Goal: Transaction & Acquisition: Purchase product/service

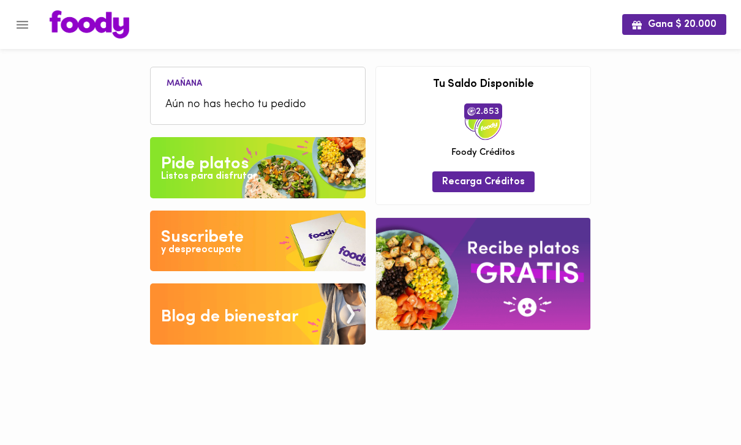
click at [506, 178] on span "Recarga Créditos" at bounding box center [483, 182] width 83 height 12
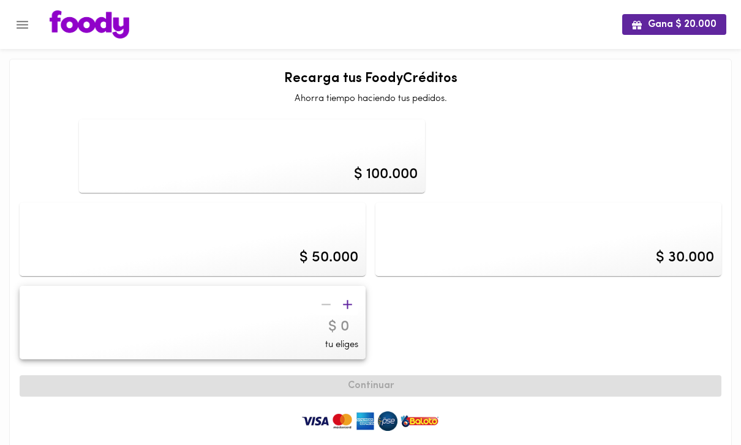
click at [24, 23] on icon "Menu" at bounding box center [22, 24] width 15 height 15
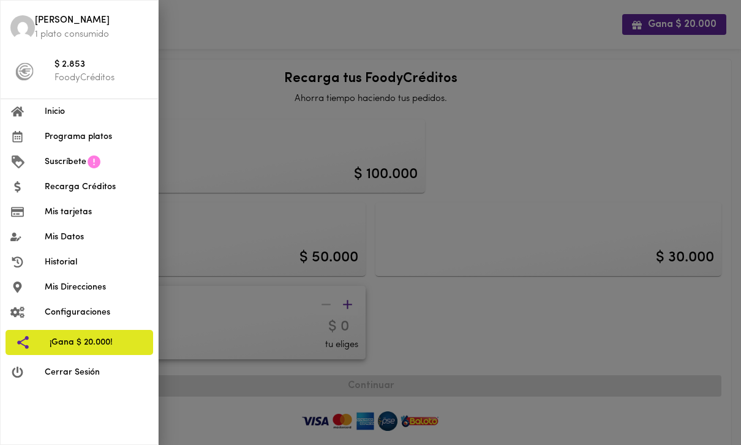
click at [435, 350] on div at bounding box center [370, 222] width 741 height 445
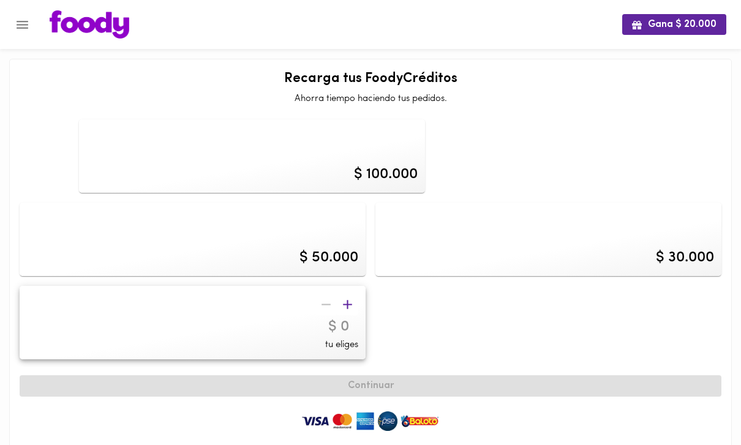
click at [31, 22] on button "Menu" at bounding box center [22, 25] width 30 height 30
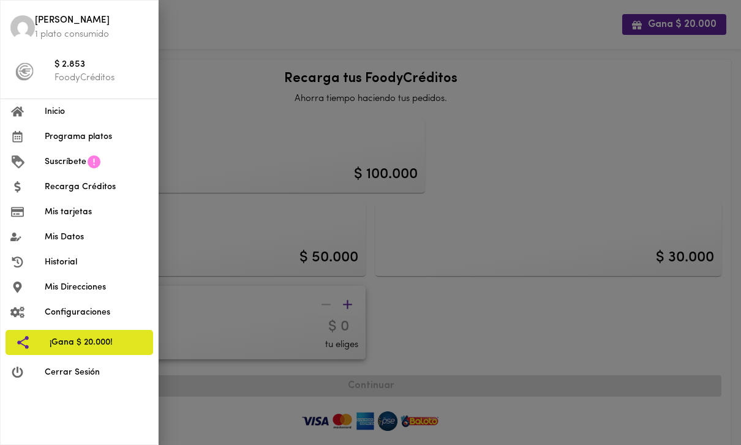
click at [259, 249] on div at bounding box center [370, 222] width 741 height 445
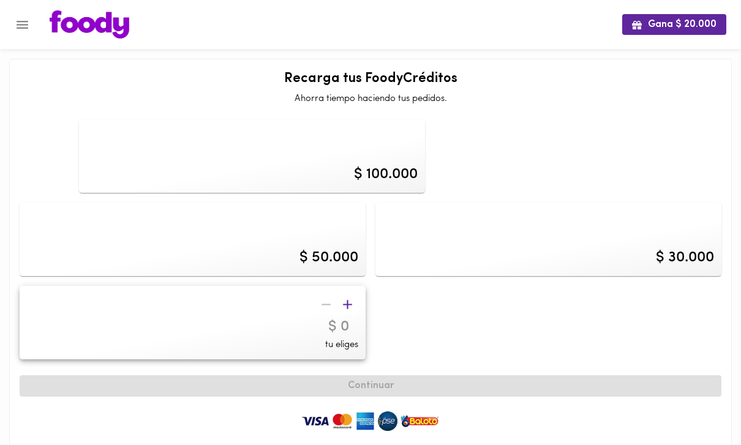
click at [27, 12] on button "Menu" at bounding box center [22, 25] width 30 height 30
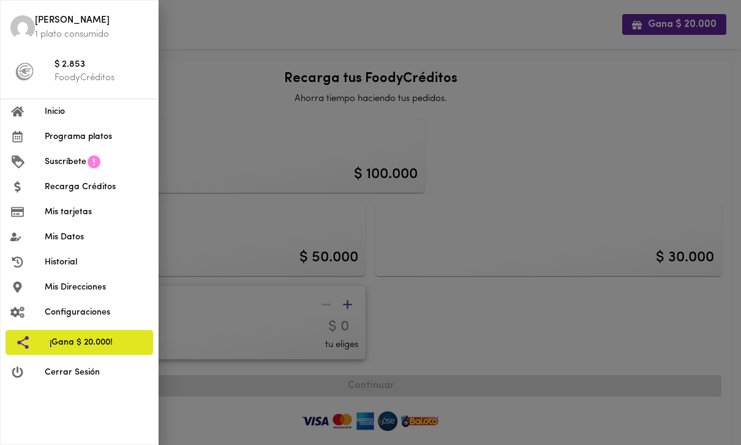
click at [129, 115] on span "Inicio" at bounding box center [96, 111] width 103 height 13
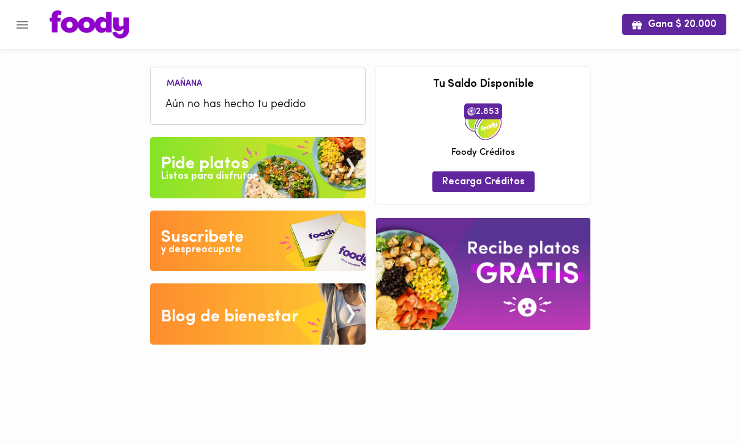
click at [282, 89] on ul "[DATE] Aún no has hecho tu pedido" at bounding box center [258, 97] width 202 height 52
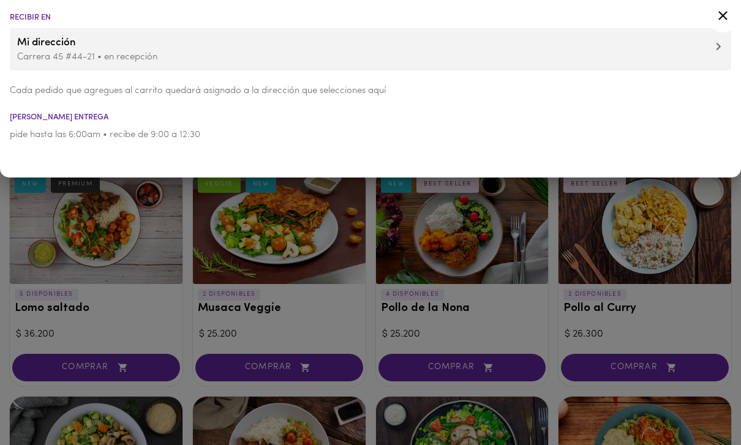
click at [726, 21] on icon at bounding box center [722, 15] width 15 height 15
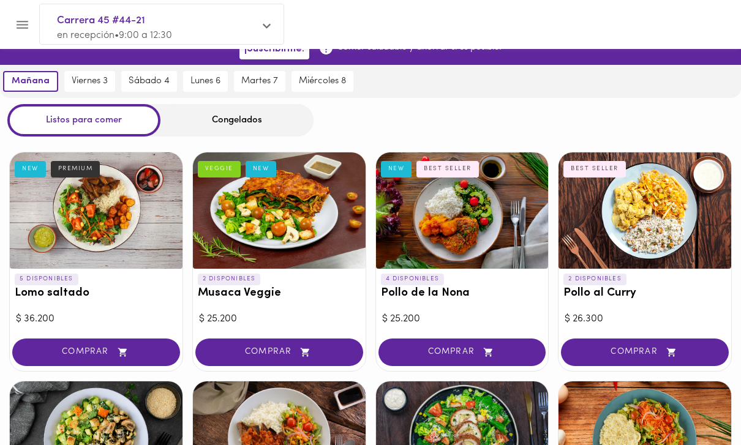
scroll to position [35, 0]
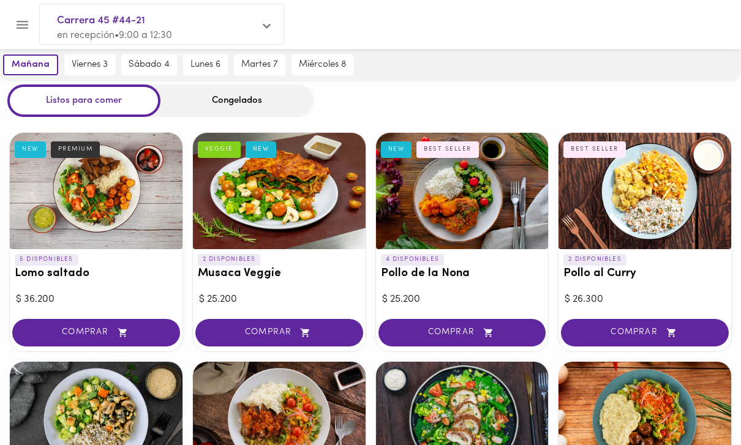
click at [492, 211] on div at bounding box center [462, 191] width 173 height 116
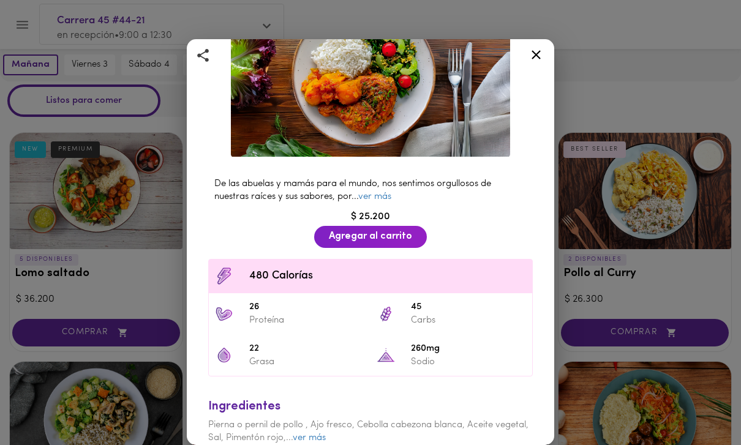
scroll to position [129, 0]
click at [391, 192] on link "ver más" at bounding box center [374, 196] width 33 height 9
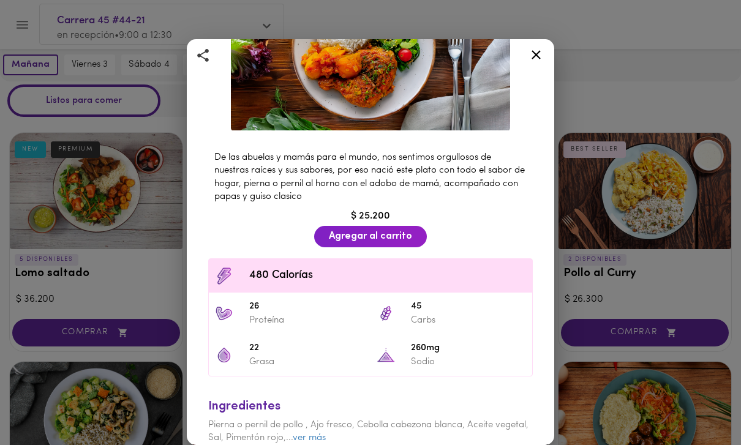
scroll to position [154, 0]
click at [317, 435] on link "ver más" at bounding box center [309, 438] width 33 height 9
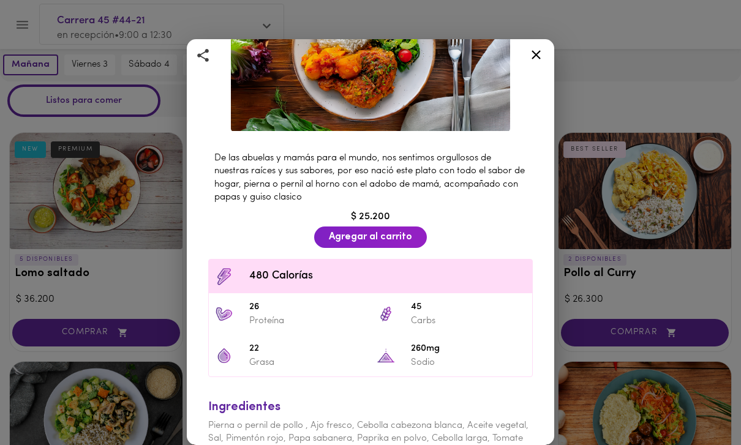
click at [539, 50] on icon at bounding box center [535, 54] width 15 height 15
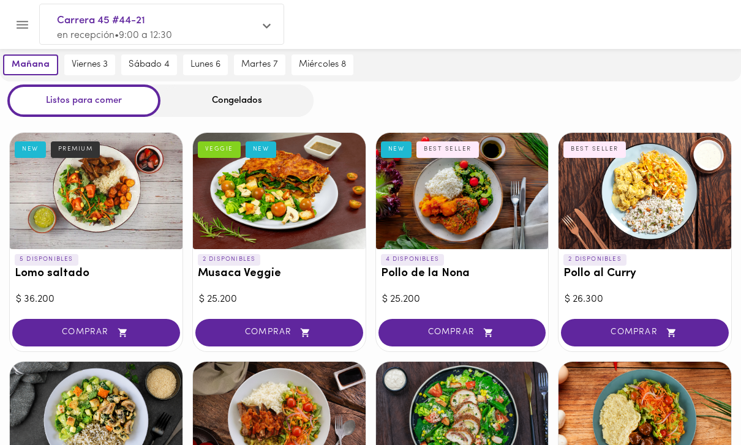
click at [306, 276] on h3 "Musaca Veggie" at bounding box center [279, 274] width 163 height 13
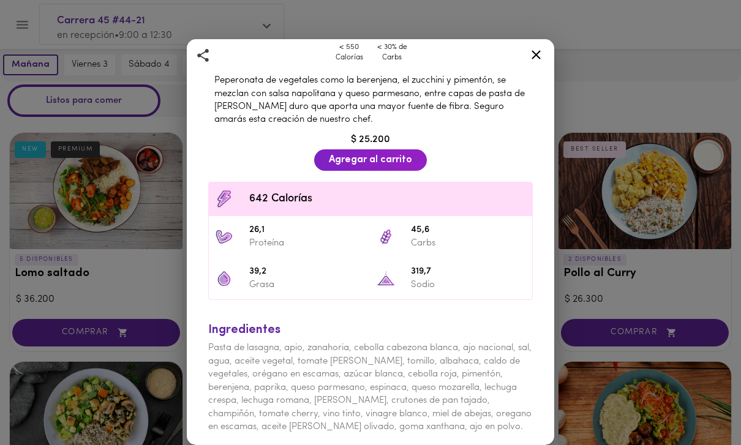
scroll to position [284, 0]
click at [535, 56] on icon at bounding box center [536, 54] width 9 height 9
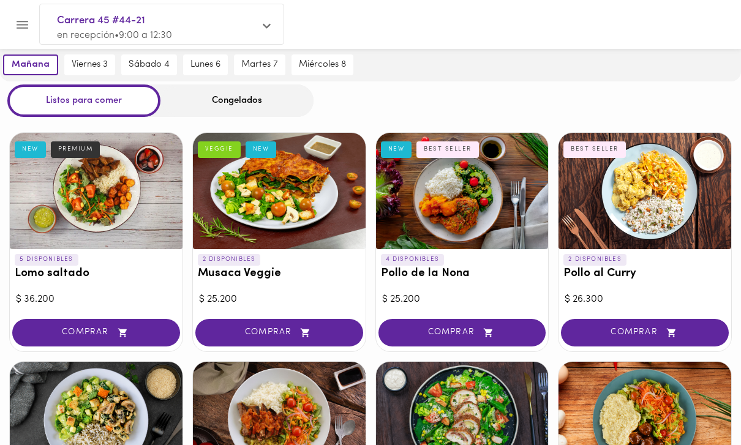
click at [615, 282] on div "2 DISPONIBLES Pollo al Curry BEST SELLER" at bounding box center [644, 269] width 173 height 40
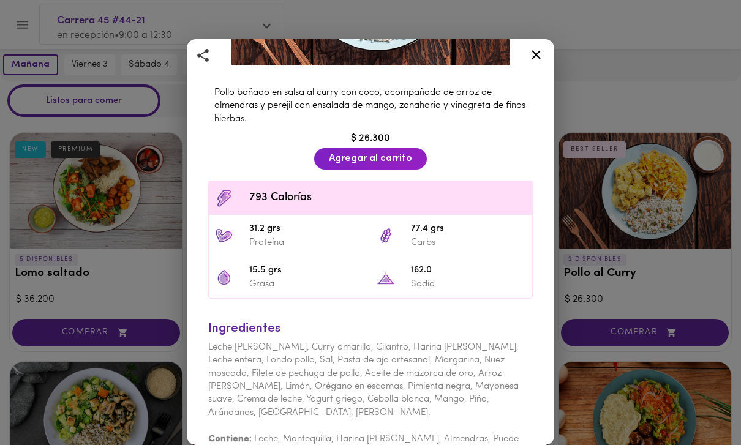
scroll to position [214, 0]
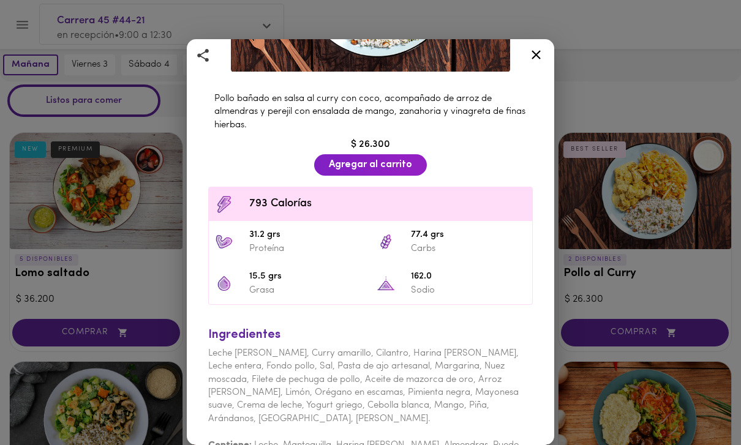
click at [614, 82] on div "Pollo al Curry Acompañado de Arroz Pilaf BEST SELLER Pollo bañado en salsa al c…" at bounding box center [370, 222] width 741 height 445
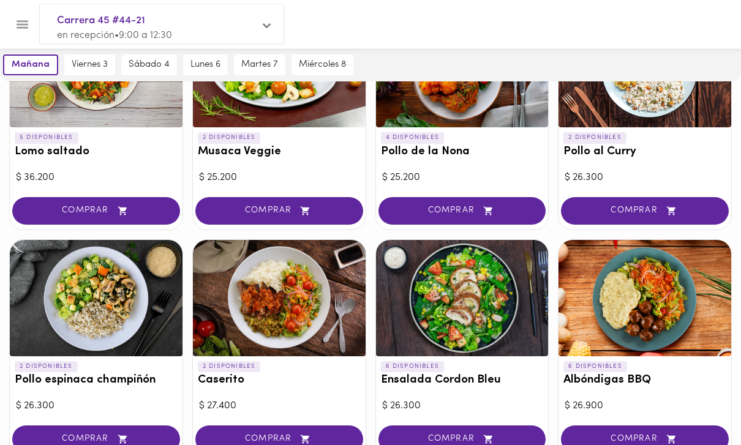
scroll to position [173, 0]
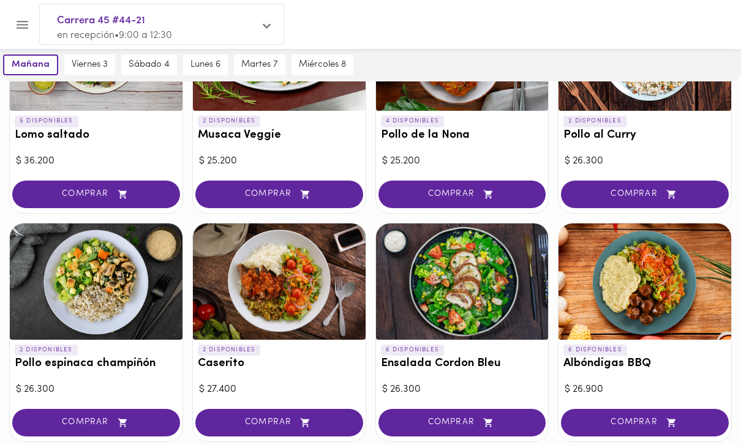
click at [136, 358] on h3 "Pollo espinaca champiñón" at bounding box center [96, 364] width 163 height 13
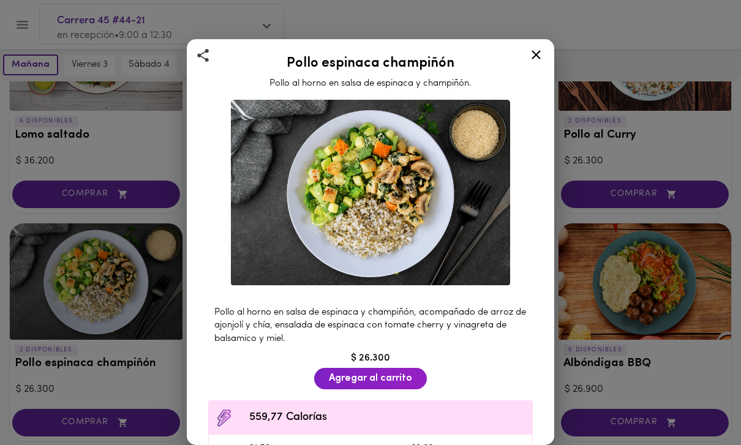
click at [605, 124] on div "Pollo espinaca champiñón Pollo al horno en salsa de espinaca y champiñón. Pollo…" at bounding box center [370, 222] width 741 height 445
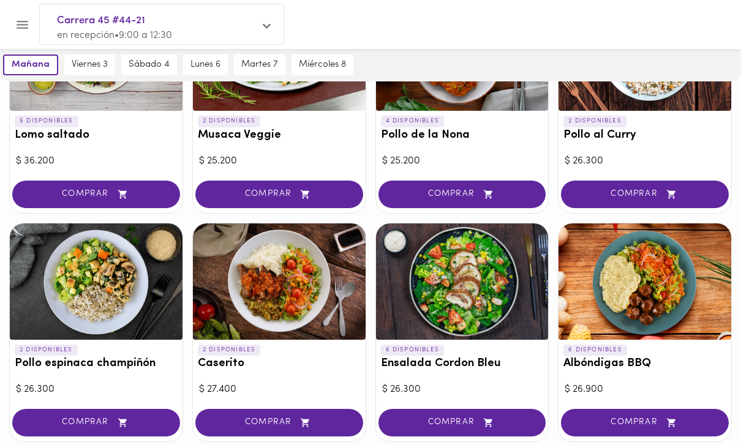
click at [338, 336] on div at bounding box center [279, 282] width 173 height 116
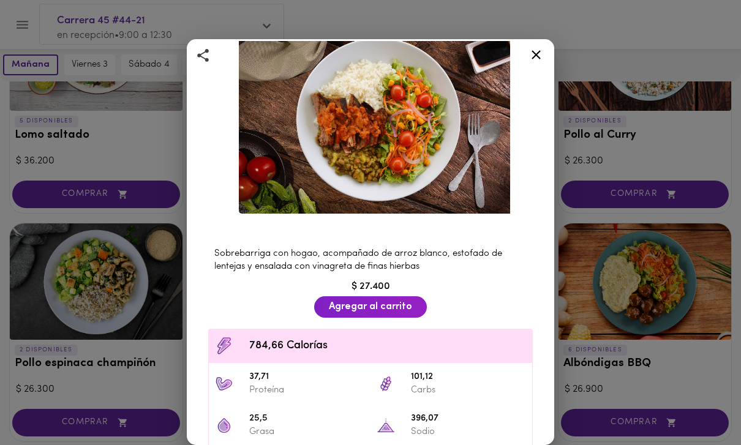
scroll to position [56, 0]
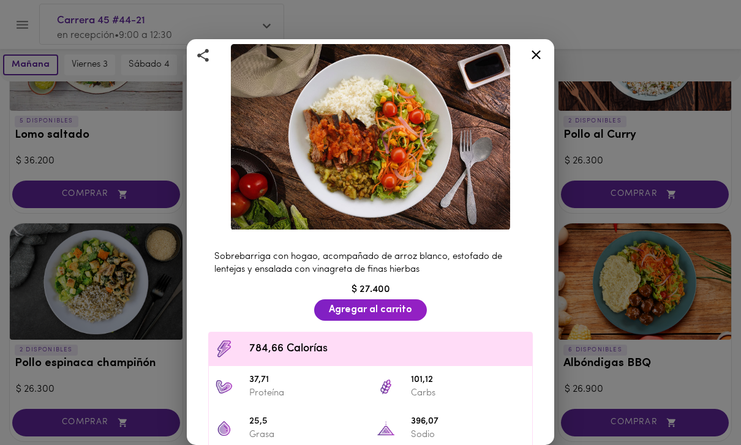
click at [540, 51] on icon at bounding box center [536, 54] width 9 height 9
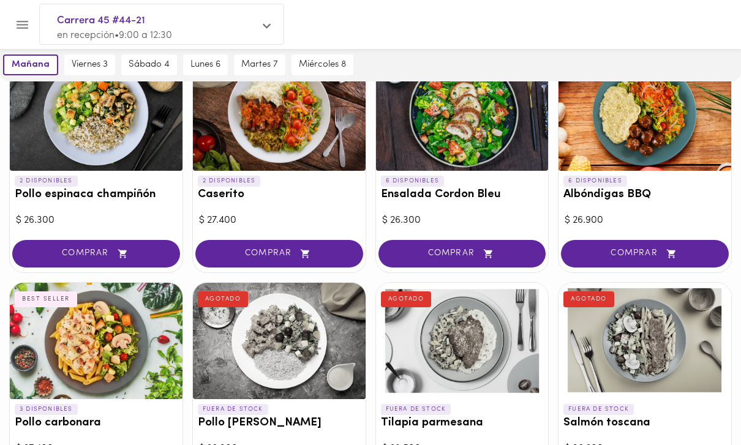
scroll to position [344, 0]
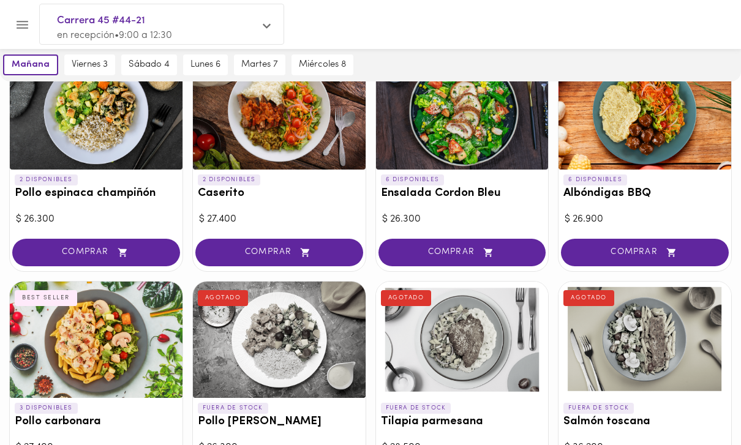
click at [96, 408] on div "3 DISPONIBLES Pollo carbonara BEST SELLER" at bounding box center [96, 418] width 173 height 40
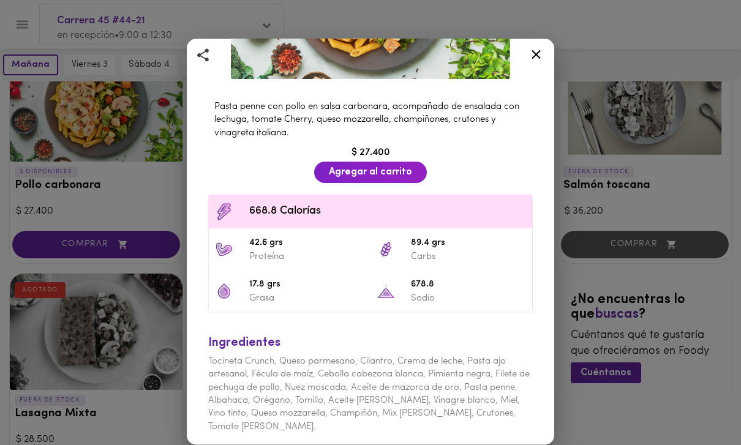
scroll to position [598, 0]
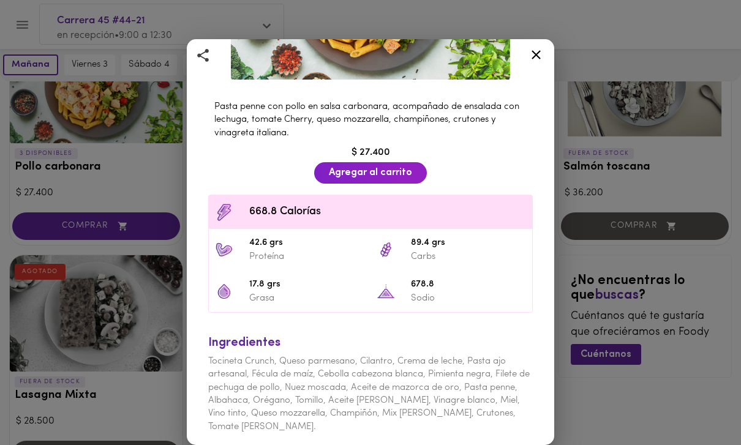
click at [536, 48] on icon at bounding box center [535, 54] width 15 height 15
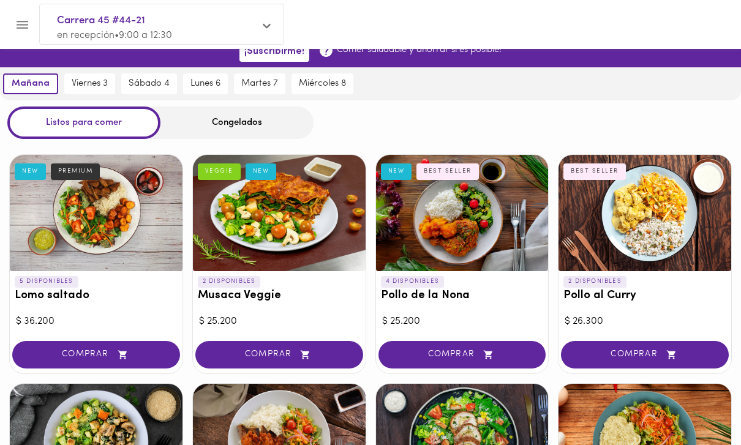
scroll to position [5, 0]
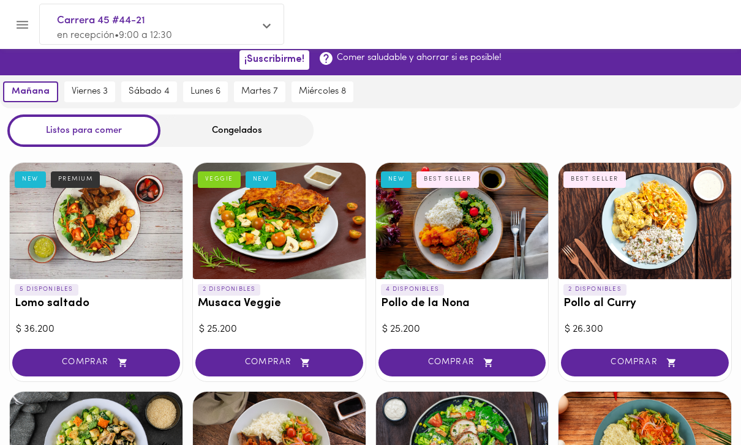
click at [81, 308] on h3 "Lomo saltado" at bounding box center [96, 304] width 163 height 13
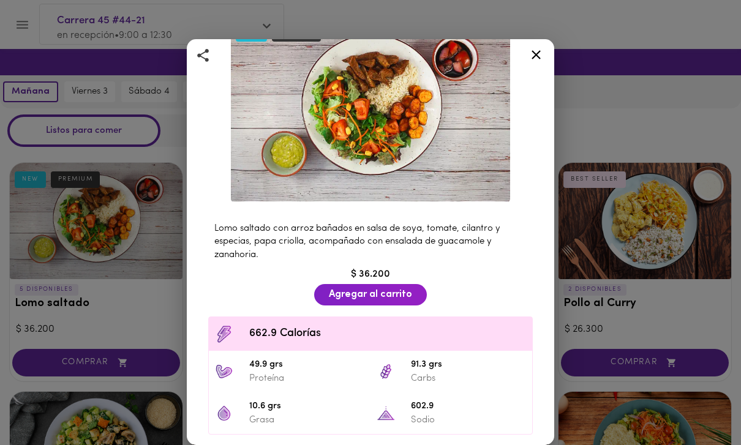
click at [537, 58] on icon at bounding box center [535, 54] width 15 height 15
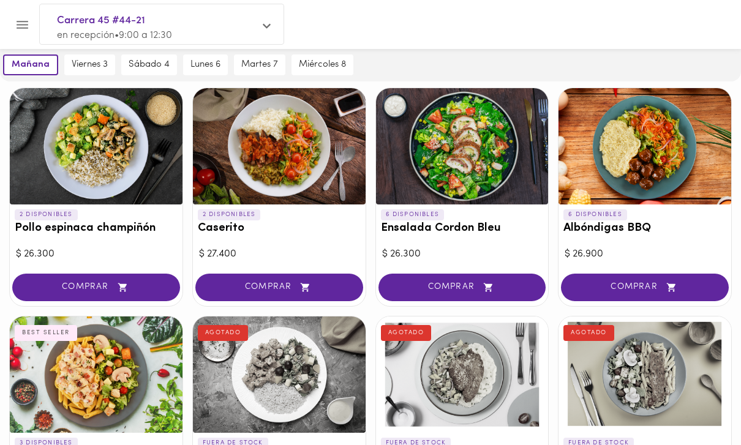
scroll to position [310, 0]
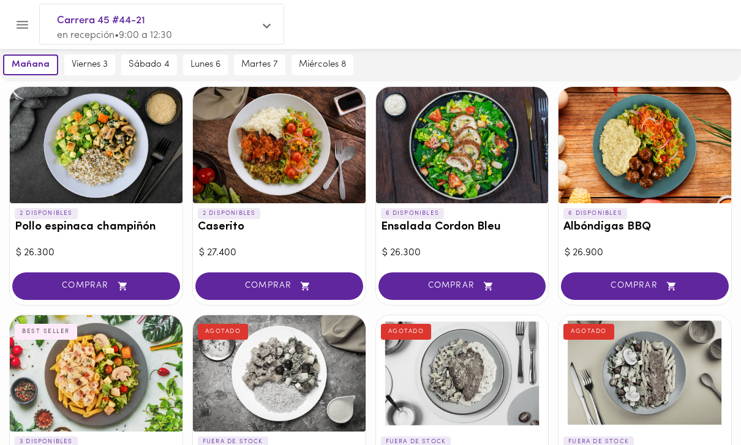
click at [641, 224] on h3 "Albóndigas BBQ" at bounding box center [644, 227] width 163 height 13
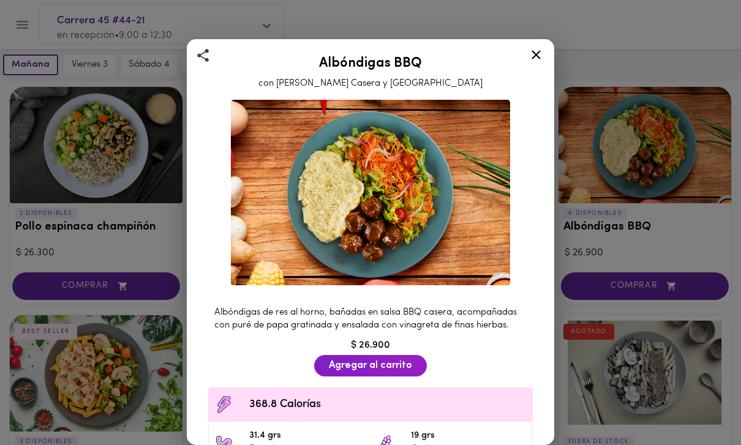
click at [539, 58] on icon at bounding box center [536, 54] width 9 height 9
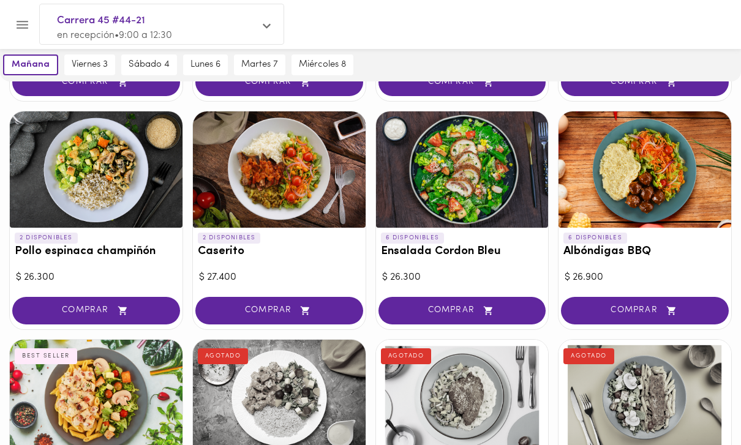
scroll to position [293, 0]
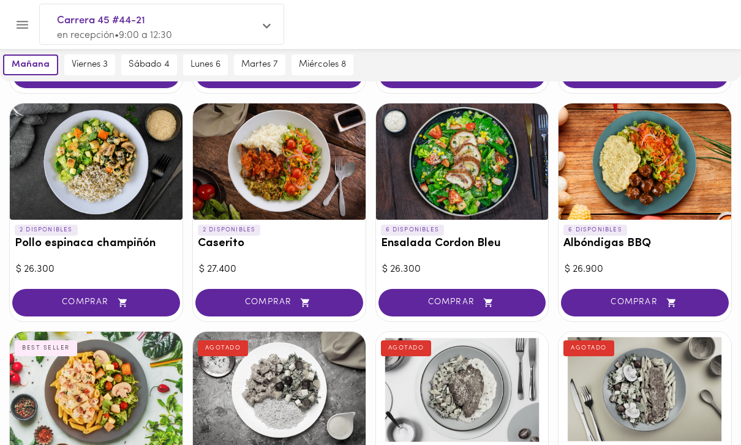
click at [303, 243] on h3 "Caserito" at bounding box center [279, 244] width 163 height 13
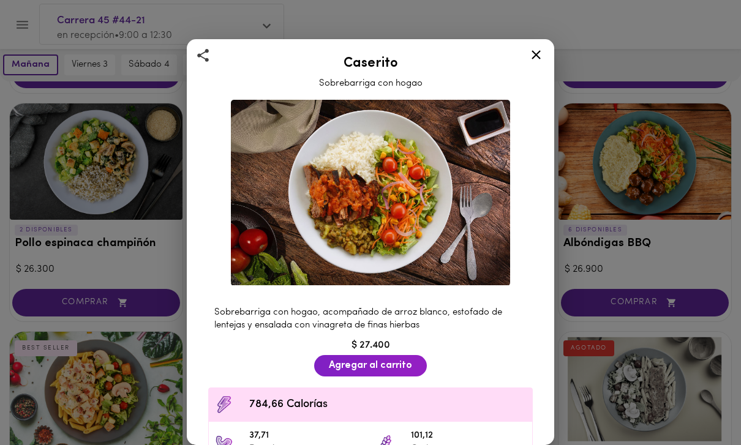
click at [534, 55] on icon at bounding box center [535, 54] width 15 height 15
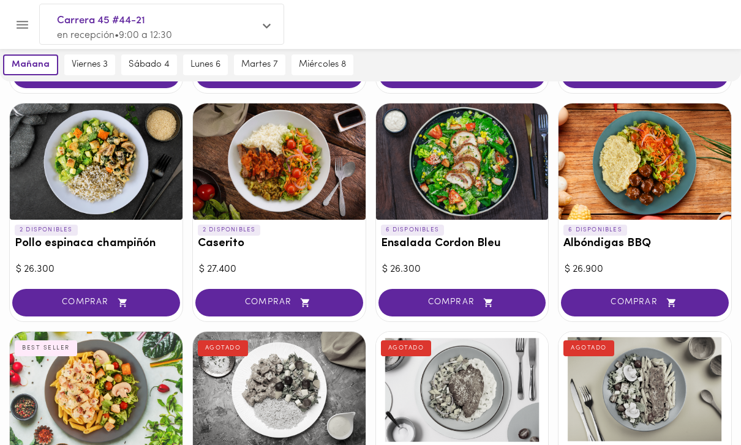
click at [307, 220] on div "2 DISPONIBLES Caserito" at bounding box center [279, 240] width 173 height 40
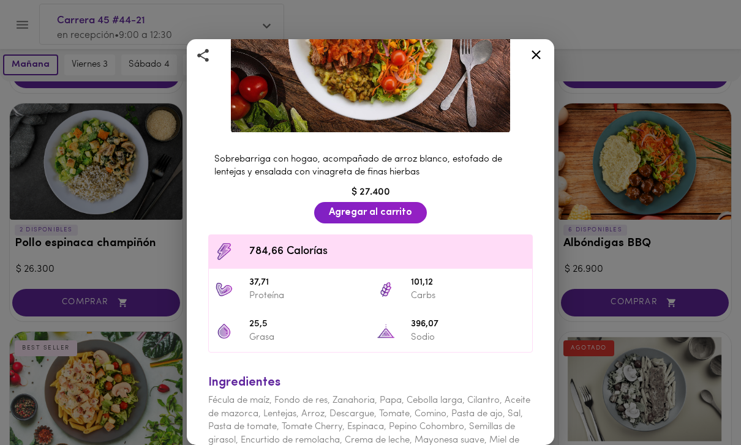
scroll to position [154, 0]
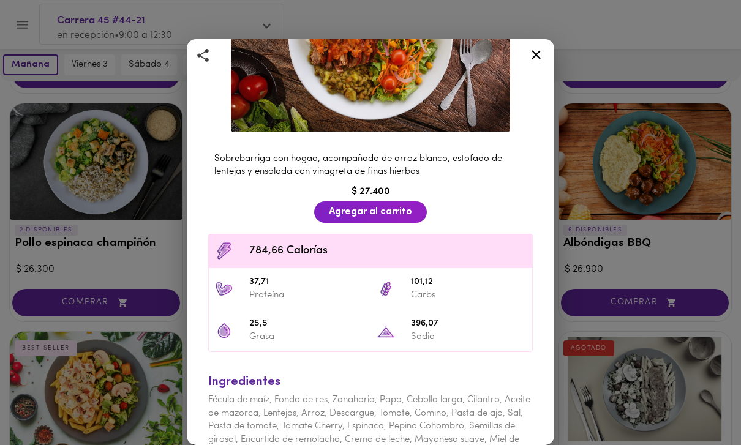
click at [612, 149] on div "Caserito Sobrebarriga con hogao Sobrebarriga con hogao, acompañado de arroz bla…" at bounding box center [370, 222] width 741 height 445
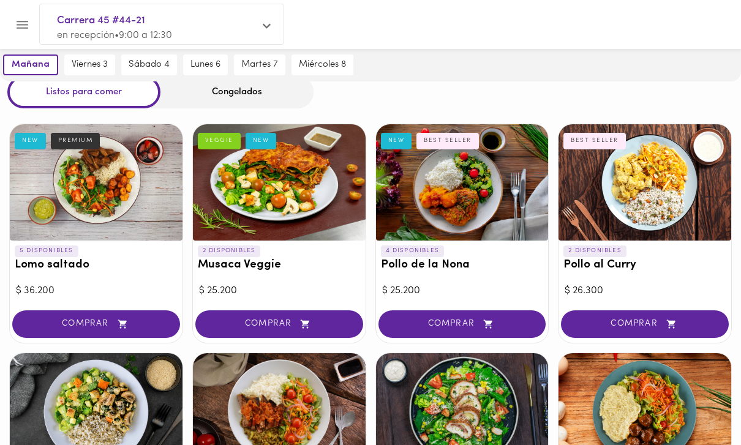
scroll to position [39, 0]
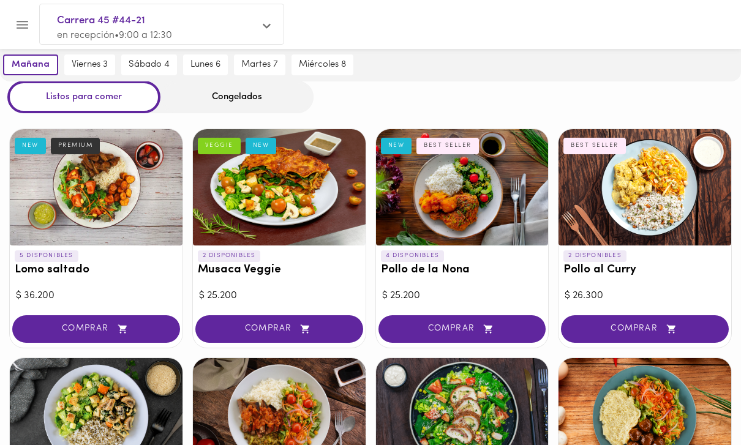
click at [159, 209] on div at bounding box center [96, 187] width 173 height 116
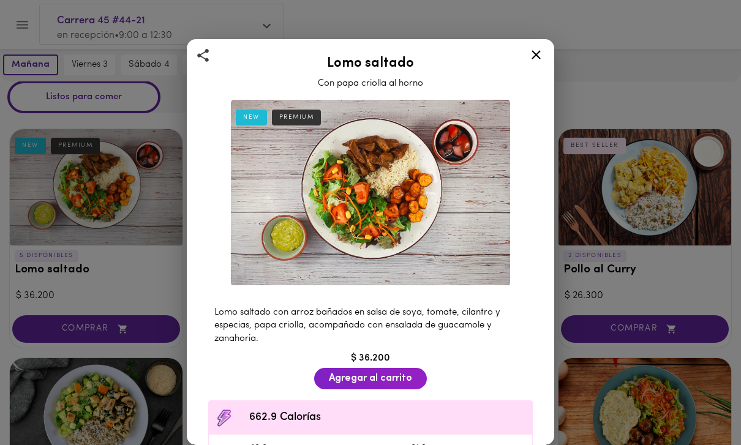
click at [620, 165] on div "Lomo saltado Con papa criolla al horno NEW PREMIUM Lomo saltado con arroz bañad…" at bounding box center [370, 222] width 741 height 445
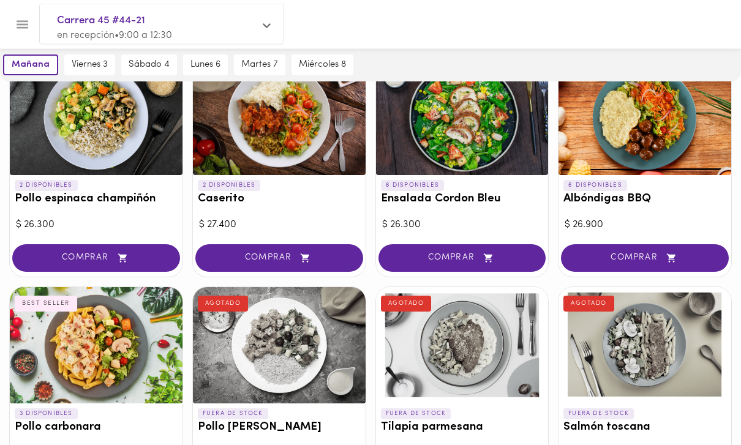
scroll to position [338, 0]
click at [146, 361] on div at bounding box center [96, 345] width 173 height 116
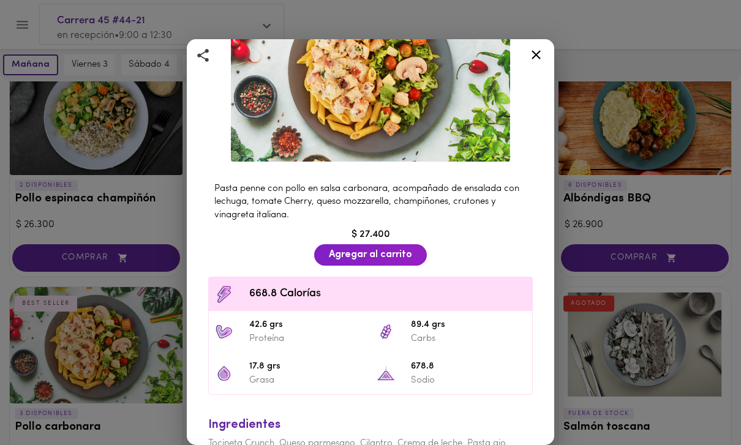
scroll to position [124, 0]
click at [607, 171] on div "Pollo carbonara Al mejor estilo italiano BEST SELLER Pasta penne con pollo en s…" at bounding box center [370, 222] width 741 height 445
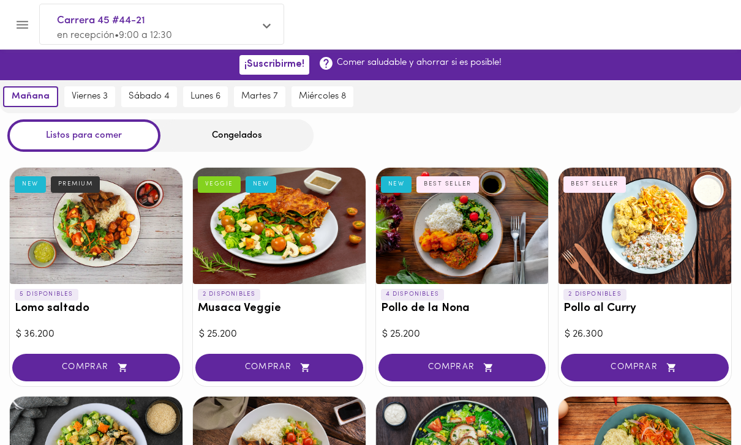
scroll to position [23, 0]
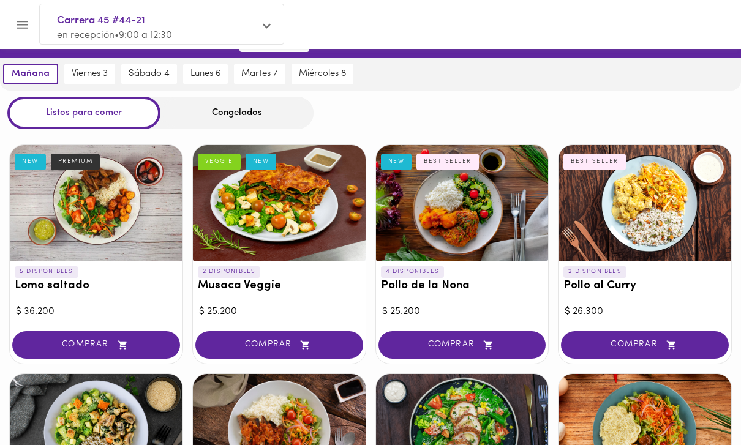
click at [142, 233] on div at bounding box center [96, 203] width 173 height 116
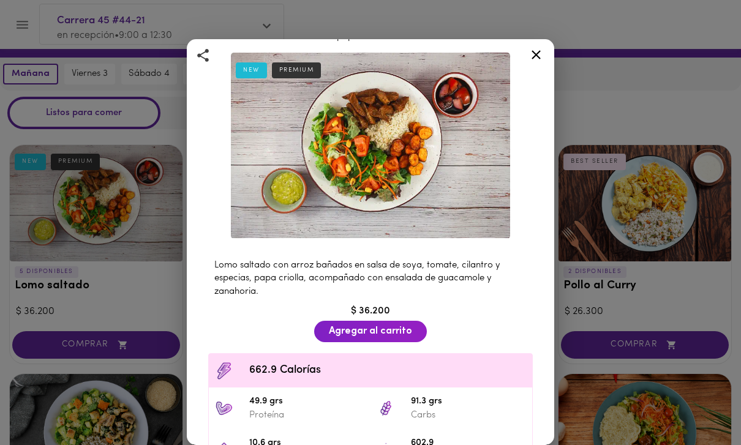
scroll to position [93, 0]
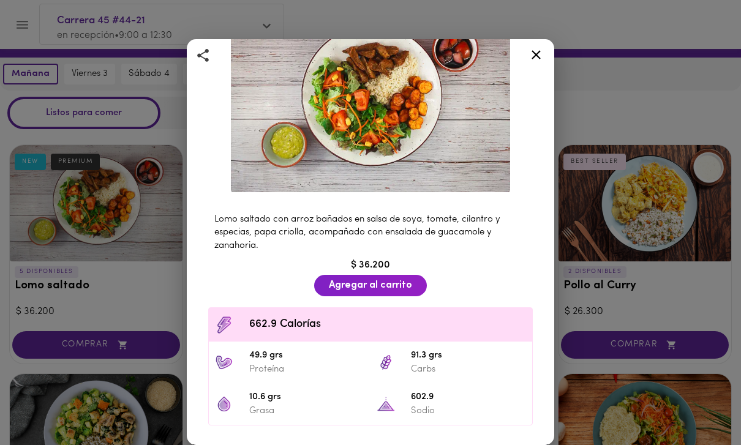
click at [614, 133] on div "Lomo saltado Con papa criolla al horno NEW PREMIUM Lomo saltado con arroz bañad…" at bounding box center [370, 222] width 741 height 445
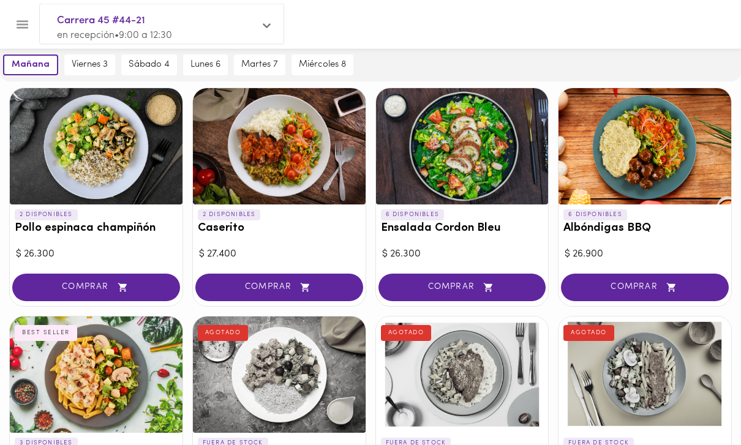
scroll to position [322, 0]
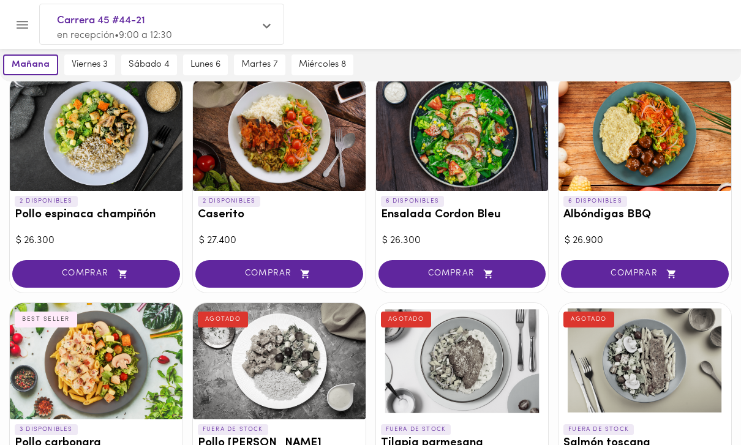
click at [143, 372] on div at bounding box center [96, 361] width 173 height 116
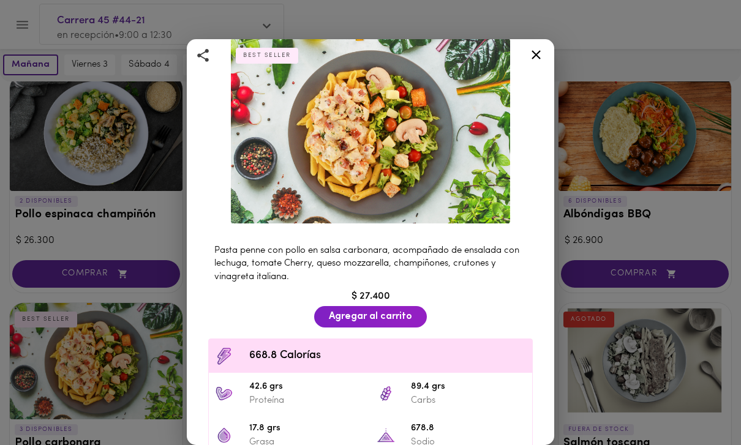
scroll to position [62, 0]
click at [604, 174] on div "Pollo carbonara Al mejor estilo italiano BEST SELLER Pasta penne con pollo en s…" at bounding box center [370, 222] width 741 height 445
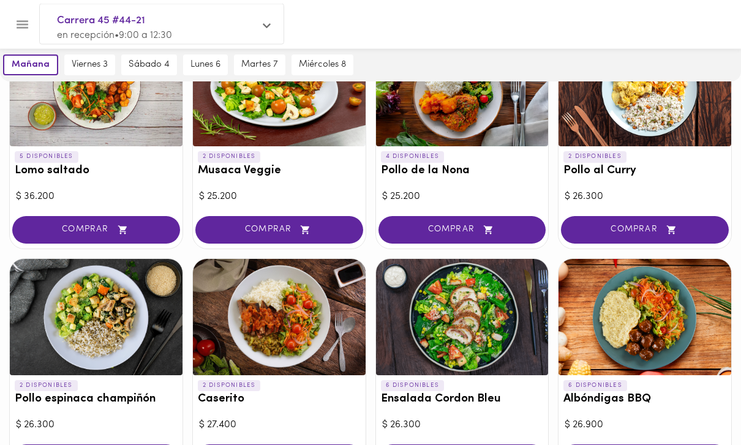
scroll to position [135, 0]
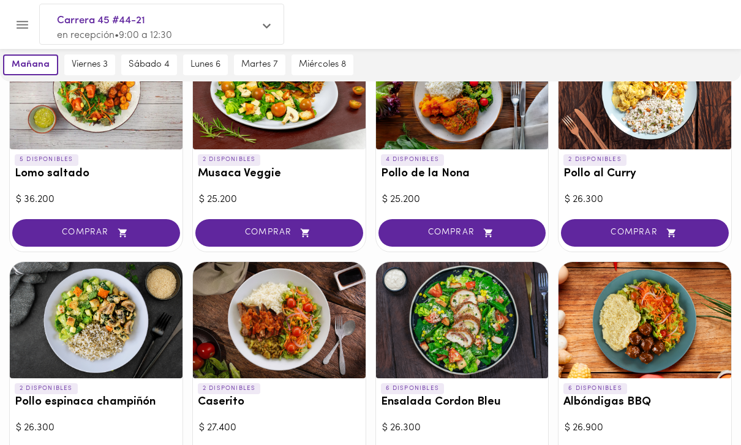
click at [150, 132] on div at bounding box center [96, 91] width 173 height 116
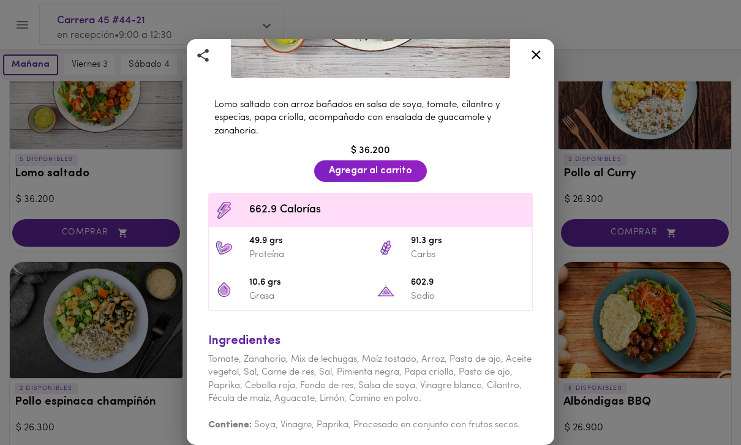
scroll to position [206, 0]
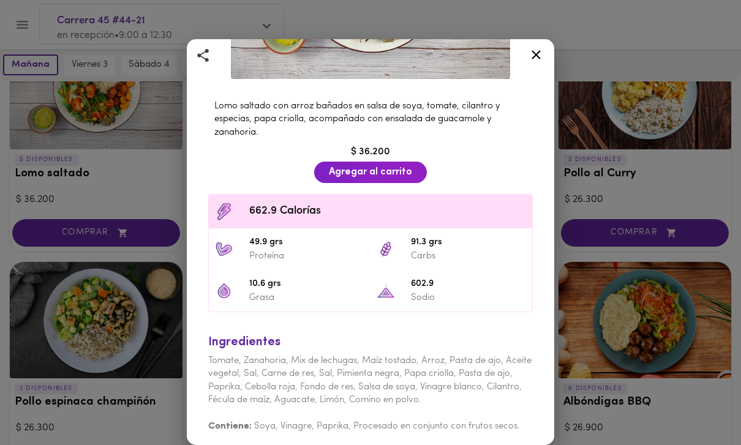
click at [619, 147] on div "Lomo saltado Con papa criolla al horno NEW PREMIUM Lomo saltado con arroz bañad…" at bounding box center [370, 222] width 741 height 445
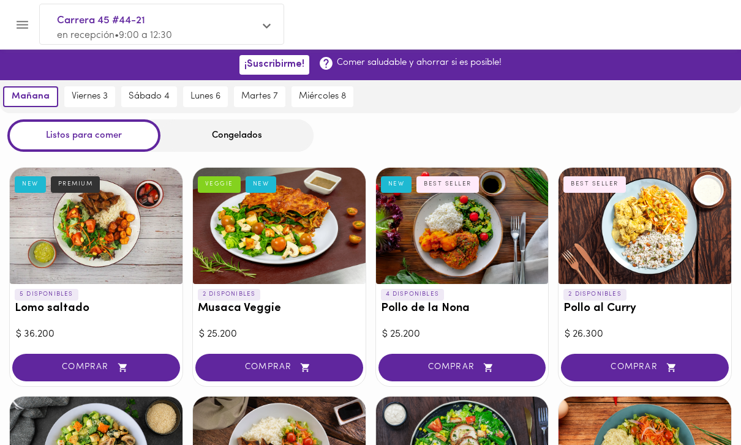
click at [23, 33] on button "Menu" at bounding box center [22, 25] width 30 height 30
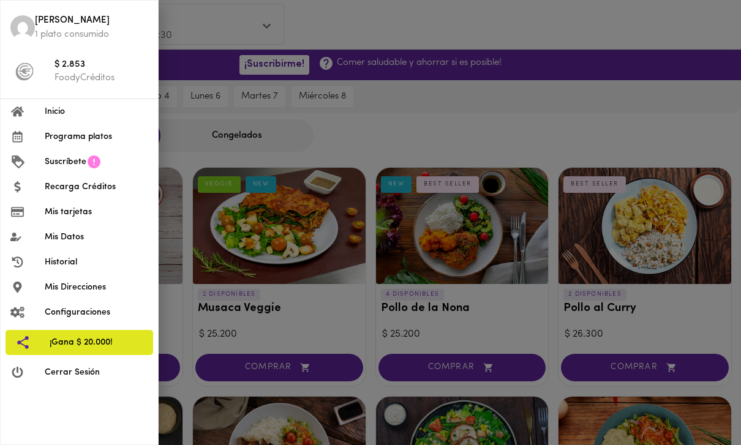
click at [113, 183] on span "Recarga Créditos" at bounding box center [96, 187] width 103 height 13
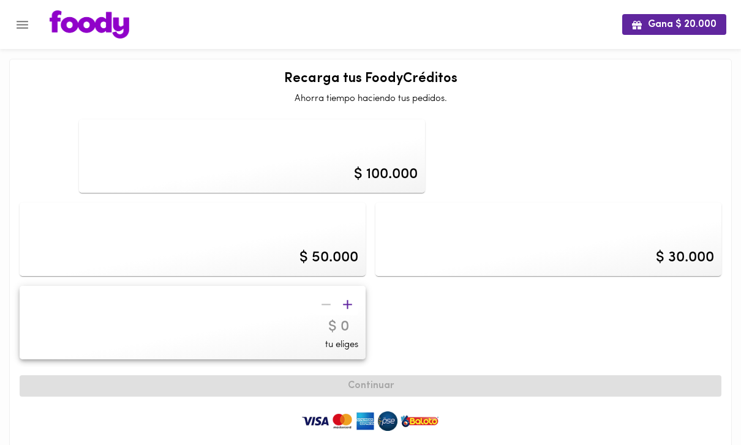
click at [402, 162] on div "$ 100.000" at bounding box center [252, 155] width 346 height 73
type input "100000"
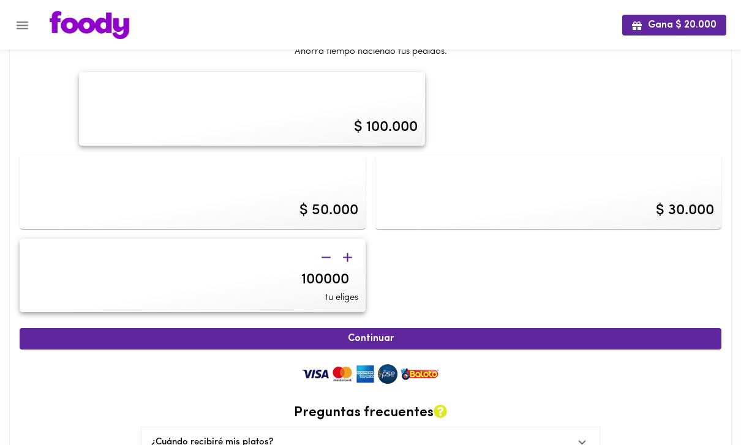
scroll to position [47, 0]
click at [390, 337] on span "Continuar" at bounding box center [370, 339] width 675 height 12
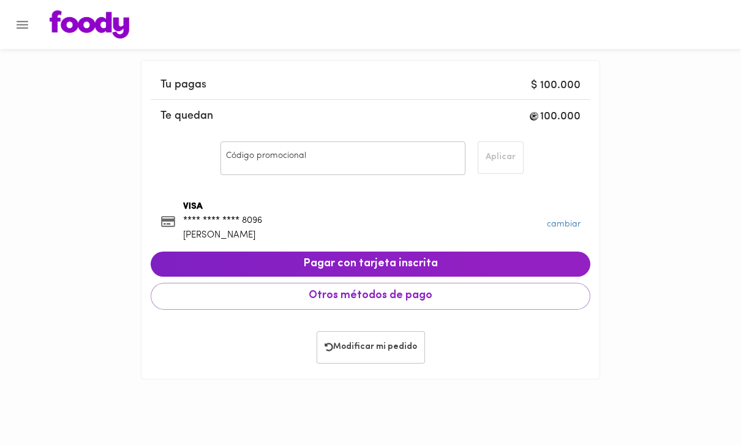
click at [371, 266] on span "Pagar con tarjeta inscrita" at bounding box center [370, 264] width 420 height 13
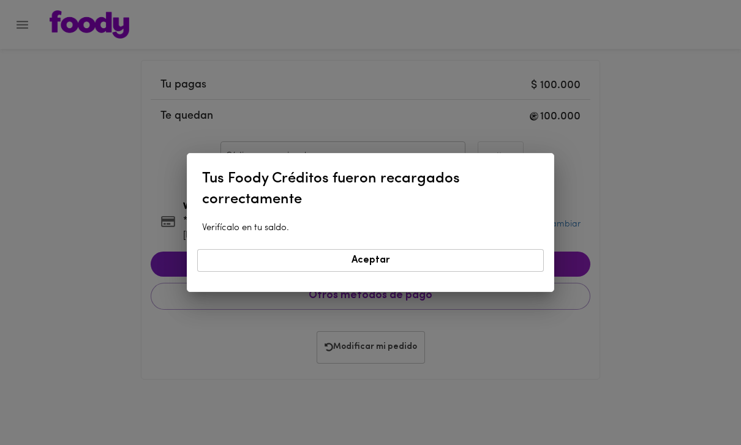
click at [296, 255] on span "Aceptar" at bounding box center [370, 261] width 331 height 12
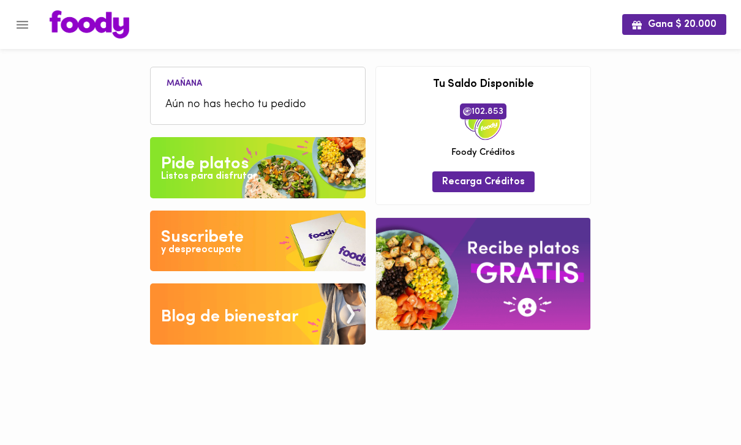
click at [33, 25] on button "Menu" at bounding box center [22, 25] width 30 height 30
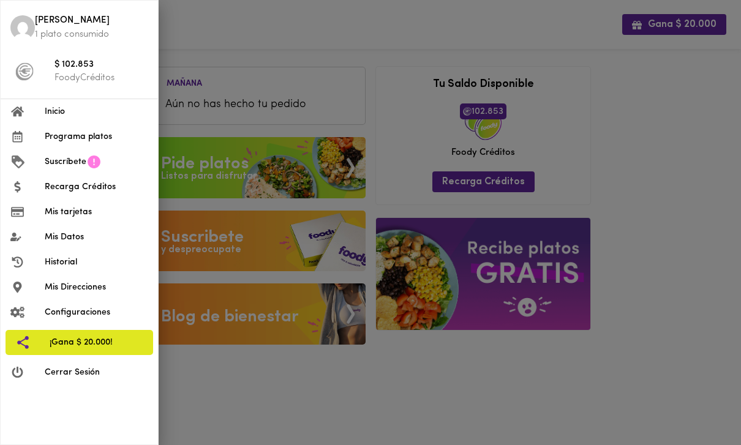
click at [254, 97] on div at bounding box center [370, 222] width 741 height 445
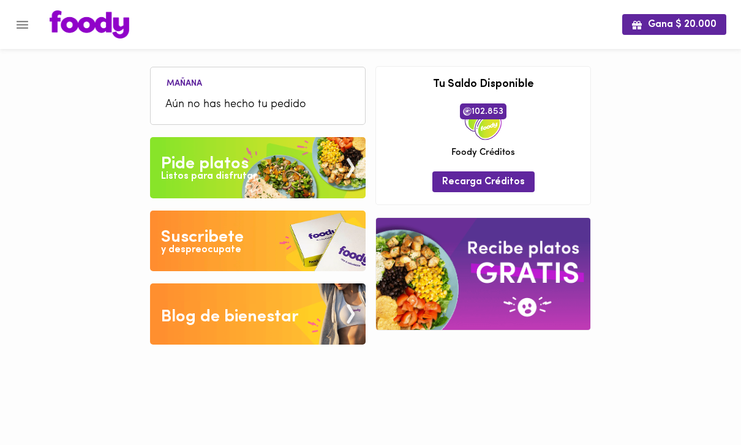
click at [213, 99] on span "Aún no has hecho tu pedido" at bounding box center [257, 105] width 185 height 17
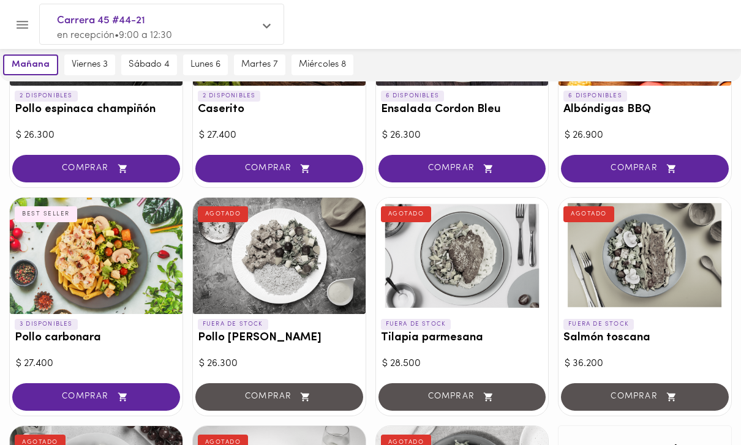
scroll to position [426, 0]
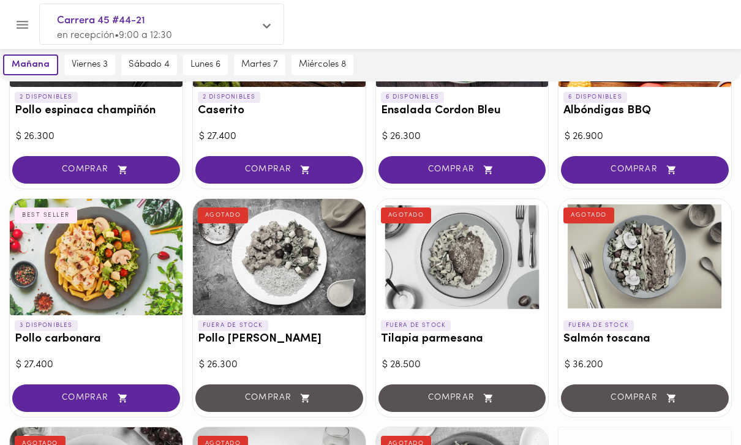
click at [146, 388] on button "COMPRAR" at bounding box center [96, 399] width 168 height 28
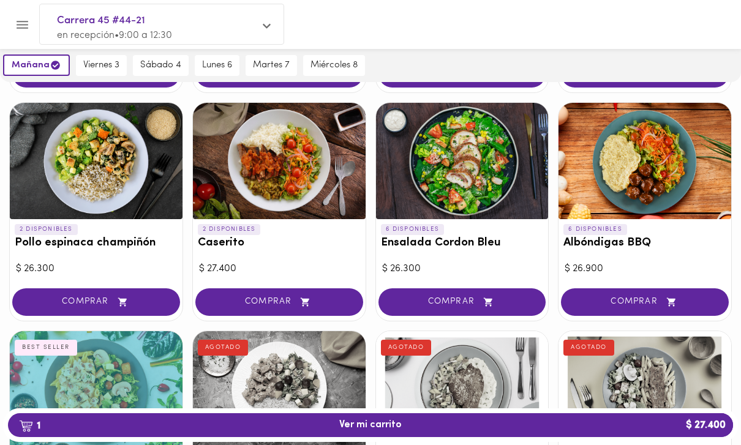
scroll to position [294, 0]
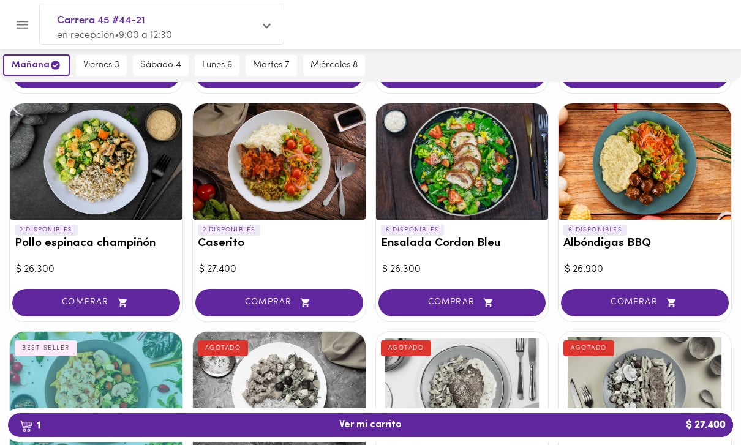
click at [320, 293] on button "COMPRAR" at bounding box center [279, 303] width 168 height 28
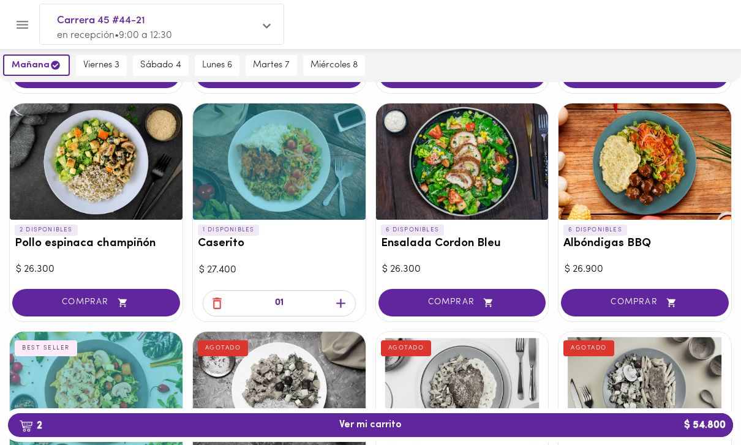
click at [201, 431] on span "2 Ver mi carrito $ 54.800" at bounding box center [370, 425] width 705 height 12
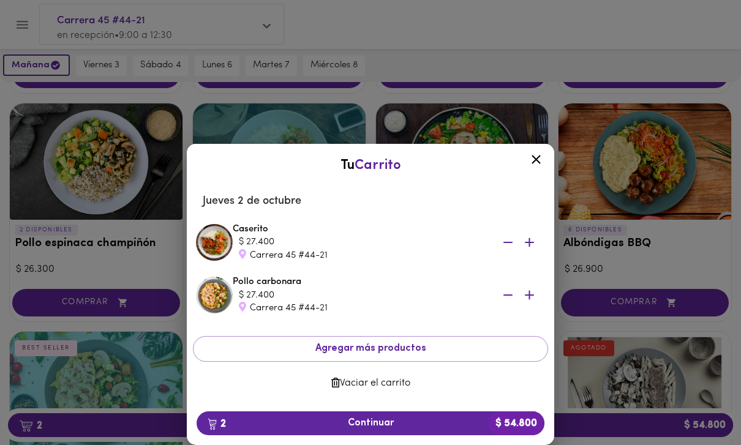
click at [344, 429] on span "2 Continuar $ 54.800" at bounding box center [370, 424] width 328 height 12
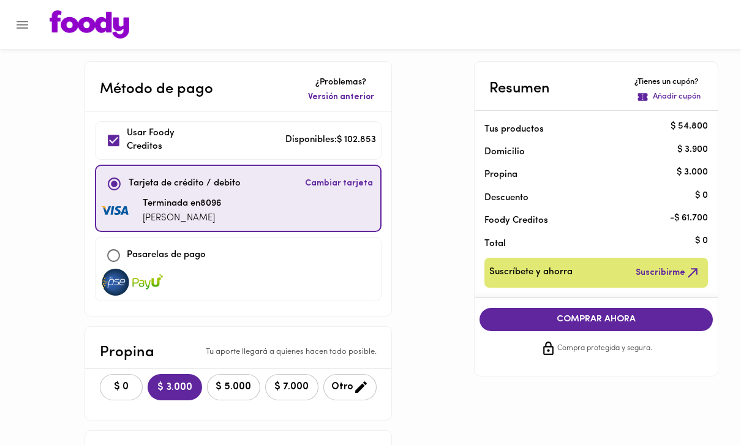
click at [281, 140] on div "Usar [PERSON_NAME] Creditos Disponibles: $ 102.853" at bounding box center [238, 141] width 276 height 28
click at [265, 142] on div "Usar [PERSON_NAME] Creditos Disponibles: $ 102.853" at bounding box center [238, 141] width 276 height 28
checkbox input "true"
click at [649, 274] on span "Suscribirme" at bounding box center [668, 272] width 65 height 15
click at [596, 316] on span "COMPRAR AHORA" at bounding box center [596, 319] width 209 height 11
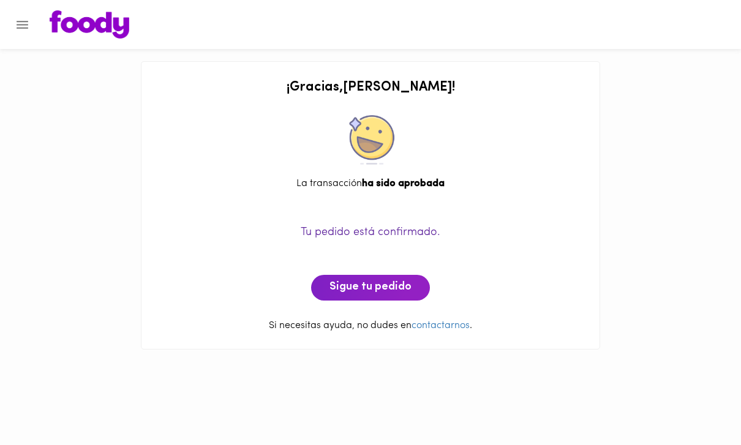
click at [373, 282] on span "Sigue tu pedido" at bounding box center [370, 287] width 82 height 13
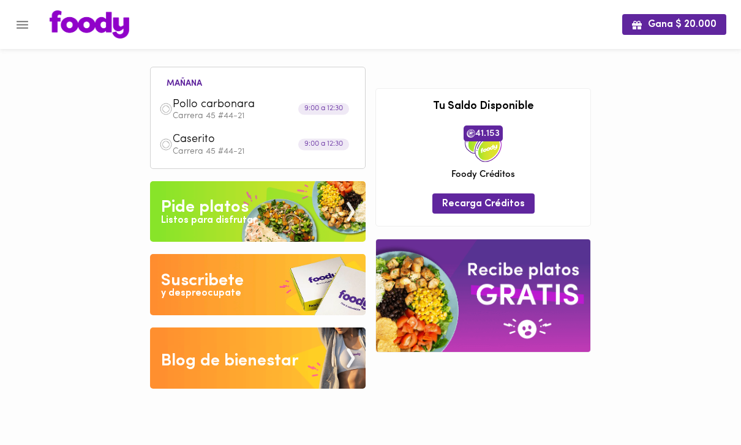
click at [550, 182] on div "Tu Saldo Disponible 41.153 [PERSON_NAME] Créditos" at bounding box center [483, 138] width 214 height 99
